Goal: Transaction & Acquisition: Purchase product/service

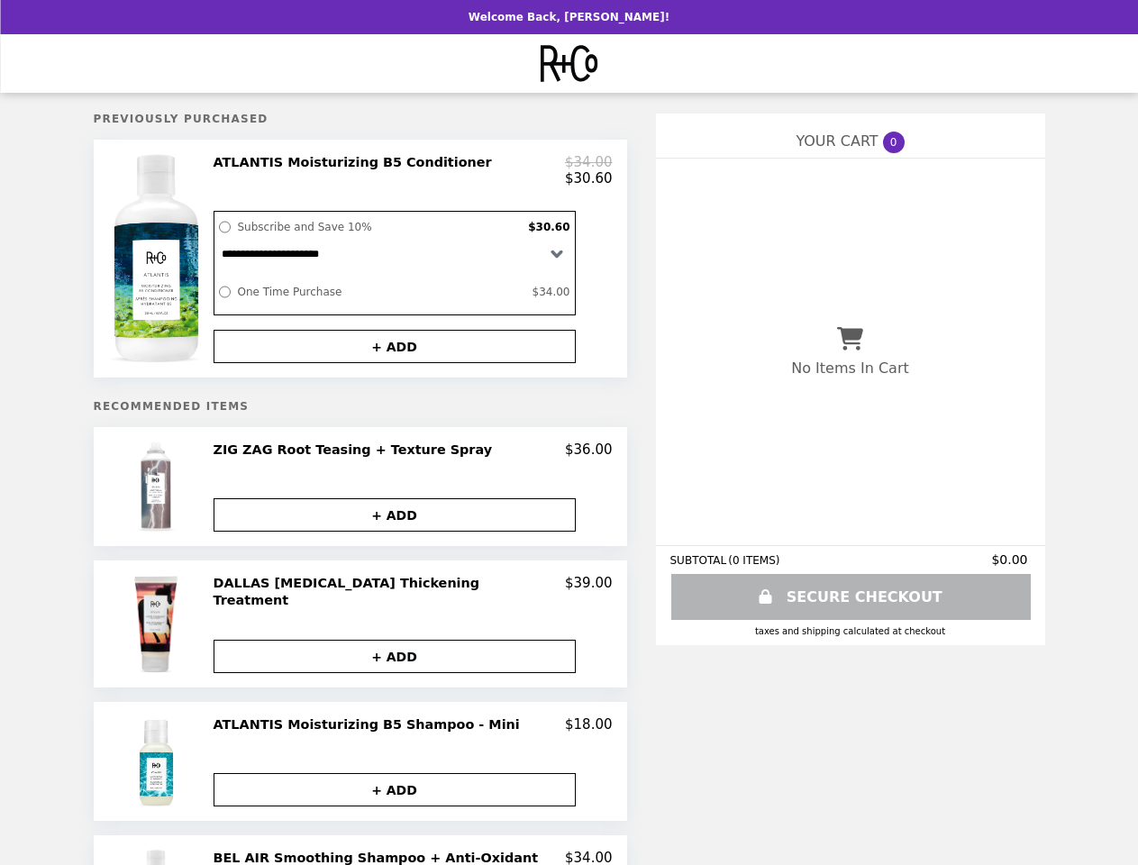
click at [159, 264] on img at bounding box center [157, 258] width 99 height 209
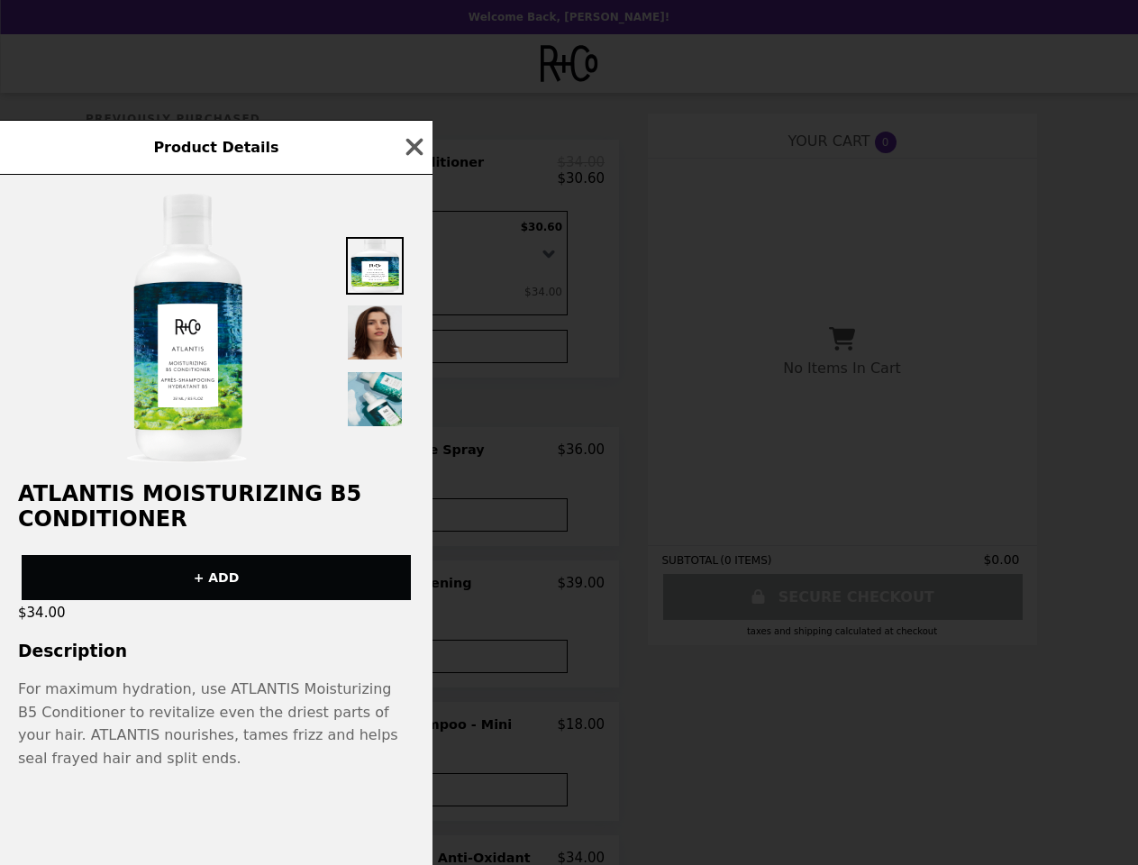
click at [413, 174] on div "Product Details ATLANTIS Moisturizing B5 Conditioner + ADD $34.00 Description F…" at bounding box center [569, 432] width 1138 height 865
click at [395, 355] on div at bounding box center [375, 328] width 58 height 200
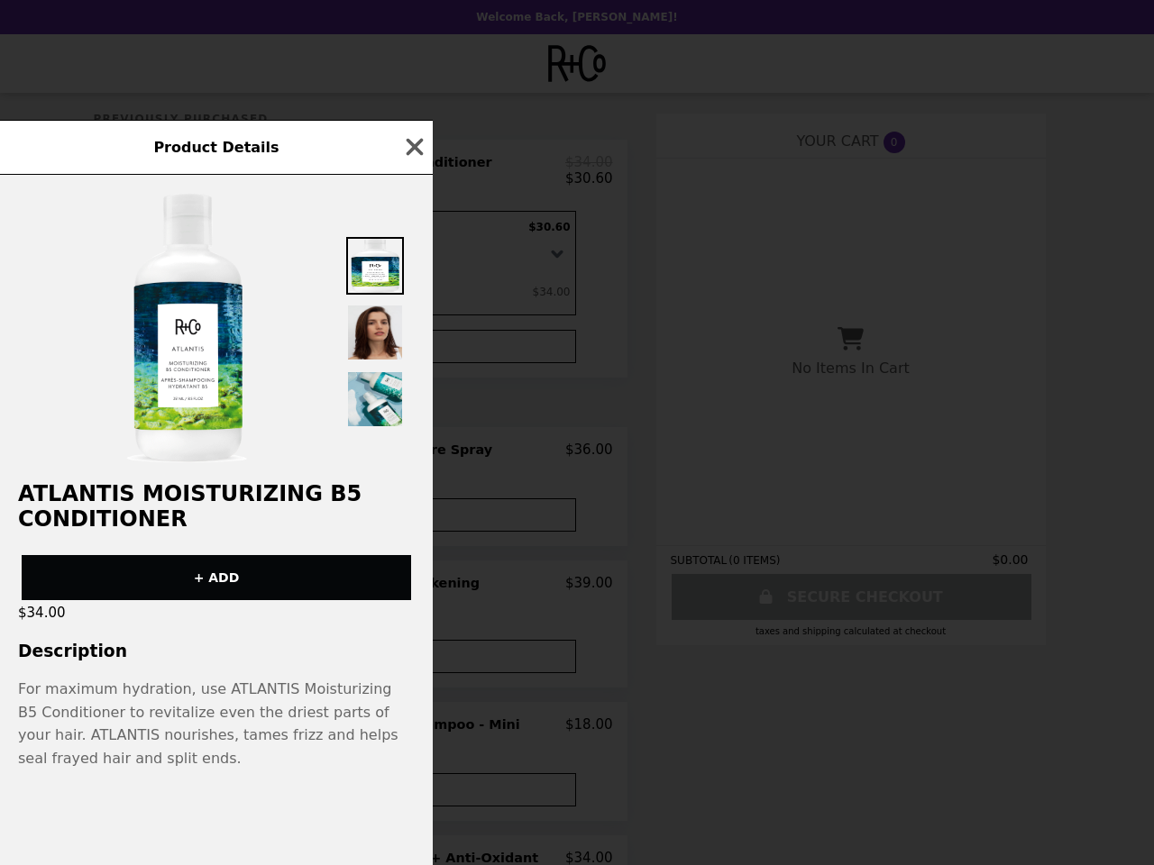
click at [159, 497] on div "Product Details ATLANTIS Moisturizing B5 Conditioner + ADD $34.00 Description F…" at bounding box center [577, 432] width 1154 height 865
click at [413, 461] on div "ATLANTIS Moisturizing B5 Conditioner + ADD $34.00 Description For maximum hydra…" at bounding box center [216, 520] width 433 height 690
click at [395, 525] on button "+ ADD" at bounding box center [395, 514] width 362 height 33
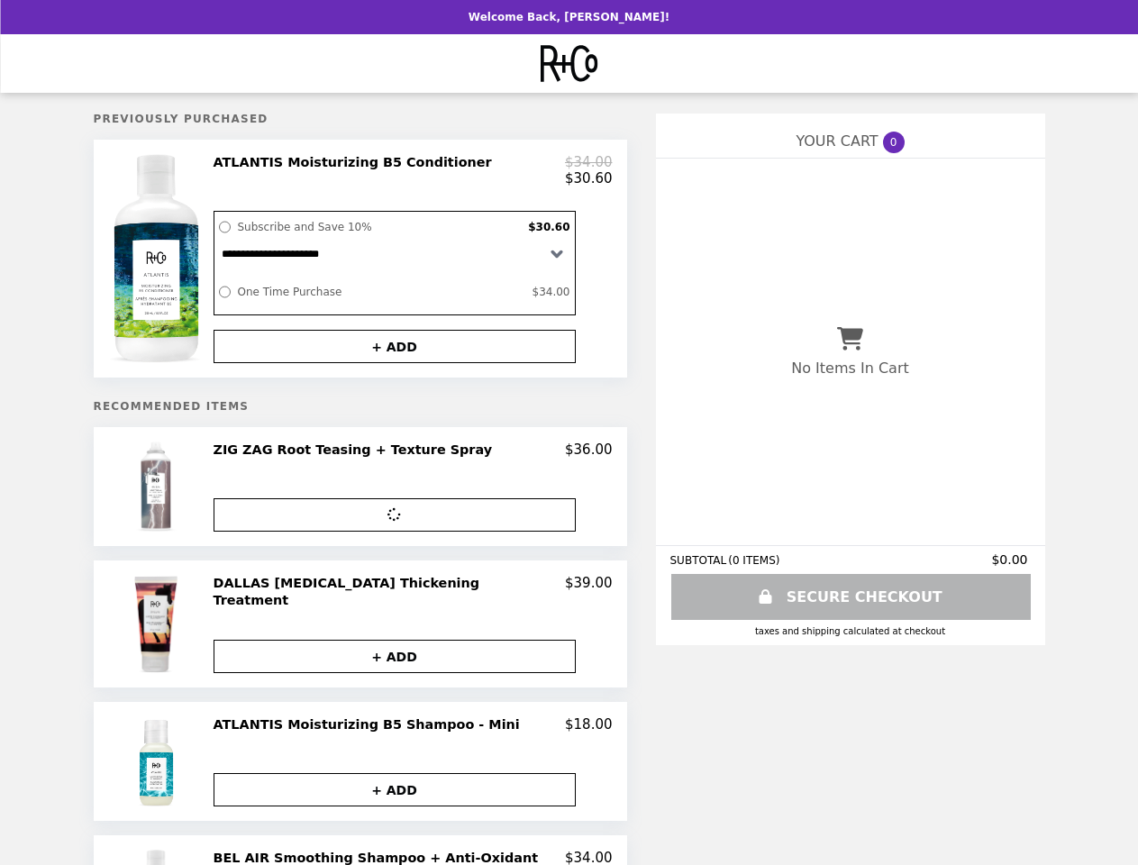
click at [159, 631] on img at bounding box center [157, 624] width 51 height 98
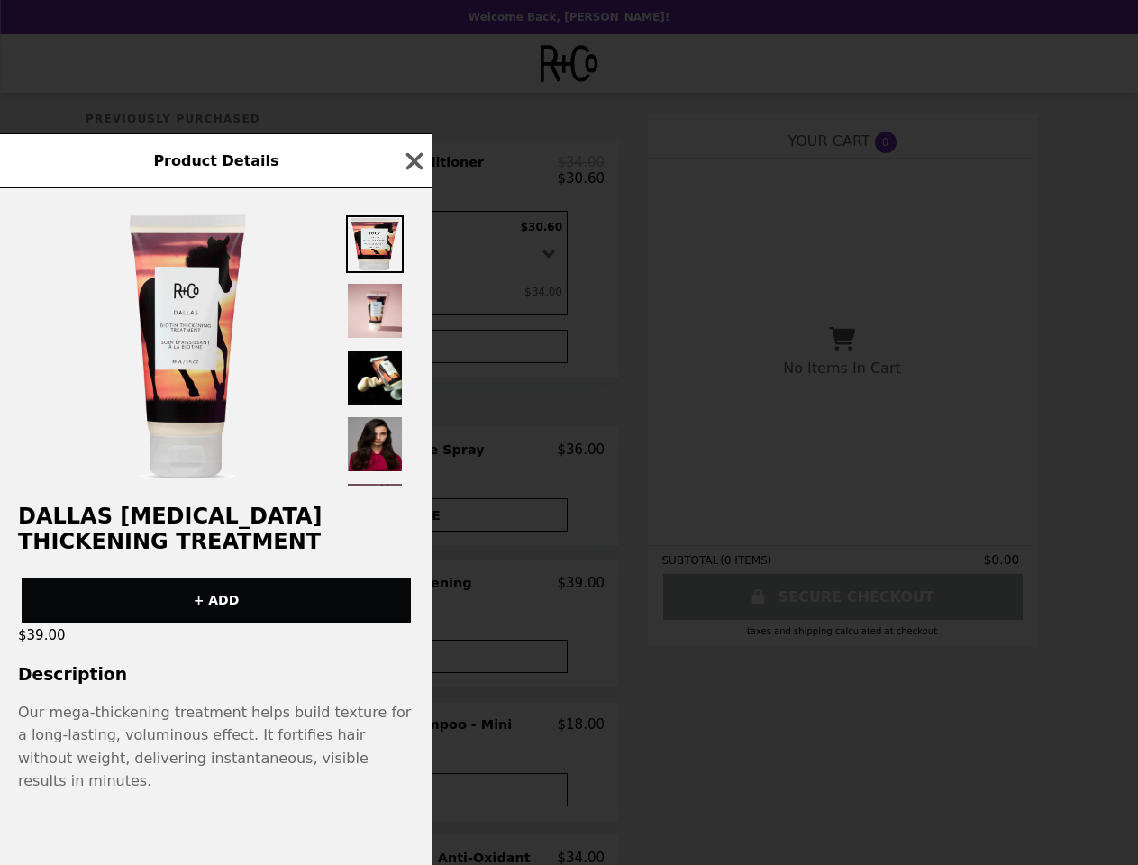
click at [413, 595] on div "Product Details DALLAS [MEDICAL_DATA] Thickening Treatment + ADD $39.00 Descrip…" at bounding box center [569, 432] width 1138 height 865
click at [395, 648] on div "$39.00" at bounding box center [216, 635] width 433 height 25
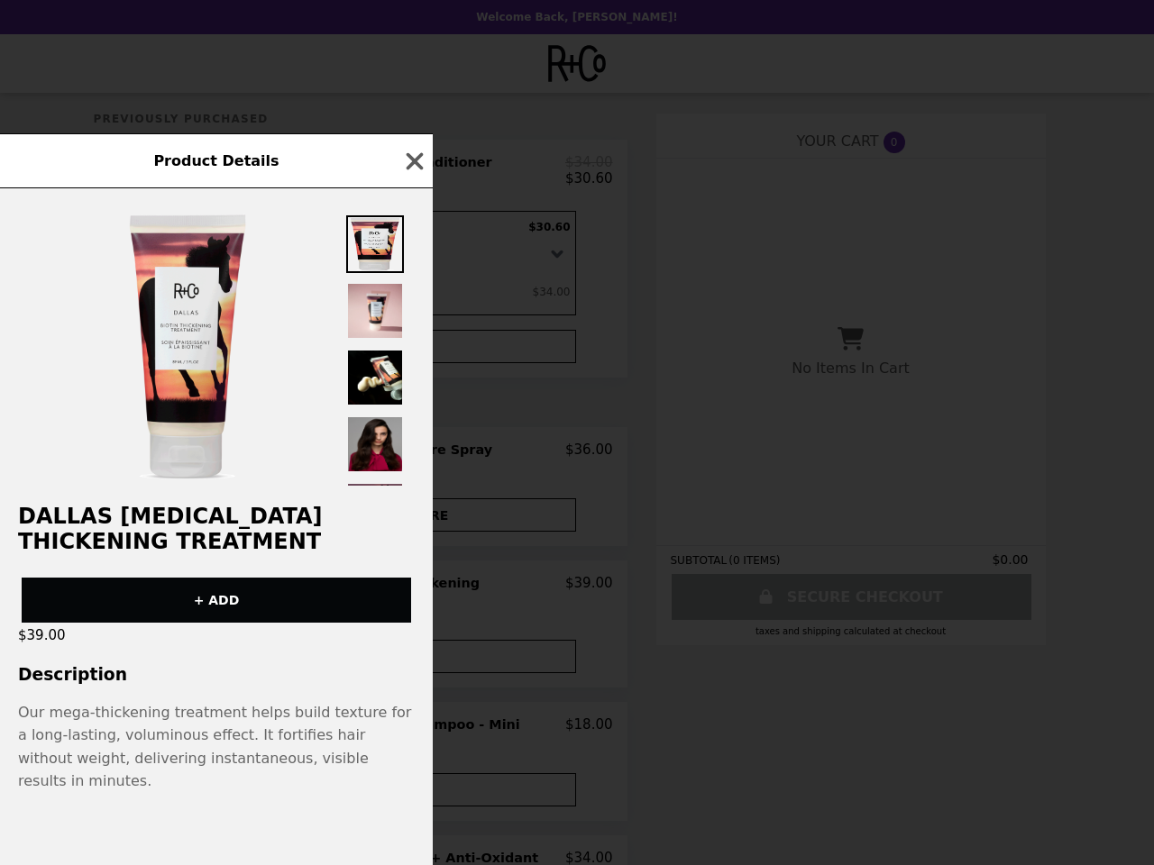
click at [159, 764] on div "Product Details DALLAS [MEDICAL_DATA] Thickening Treatment + ADD $39.00 Descrip…" at bounding box center [577, 432] width 1154 height 865
